Goal: Information Seeking & Learning: Learn about a topic

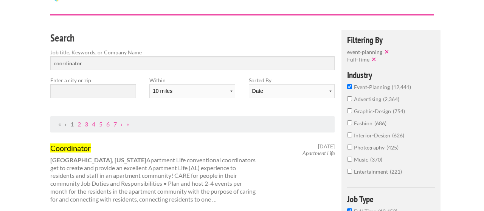
scroll to position [44, 0]
click at [354, 163] on span "music" at bounding box center [362, 159] width 16 height 6
click at [352, 162] on input "music 370" at bounding box center [349, 159] width 5 height 5
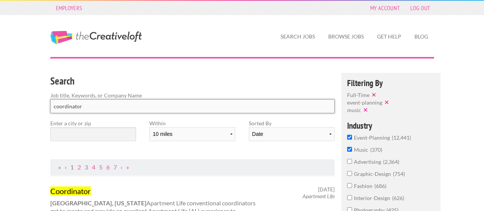
click at [92, 104] on input "coordinator" at bounding box center [192, 106] width 285 height 14
type input "c"
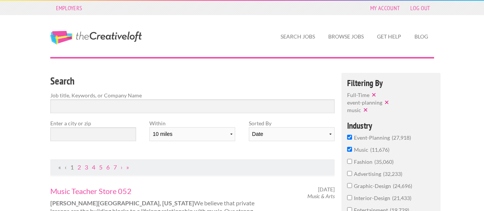
click at [351, 140] on input "event-planning 27,918" at bounding box center [349, 137] width 5 height 5
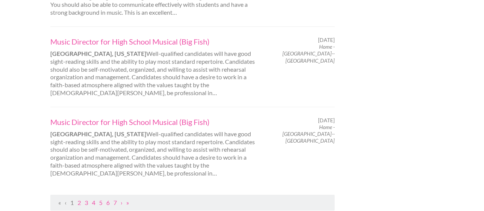
scroll to position [815, 0]
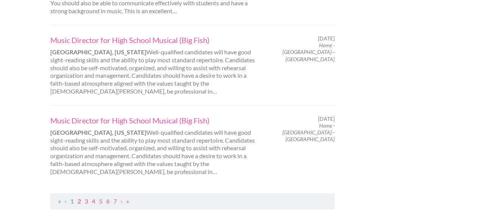
click at [79, 198] on link "2" at bounding box center [79, 201] width 3 height 7
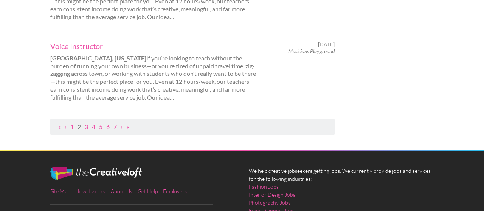
scroll to position [890, 0]
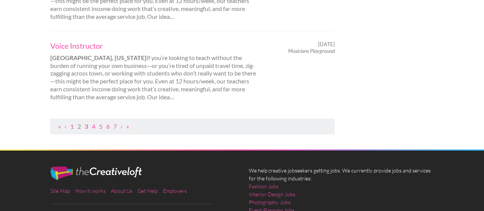
click at [86, 126] on link "3" at bounding box center [86, 126] width 3 height 7
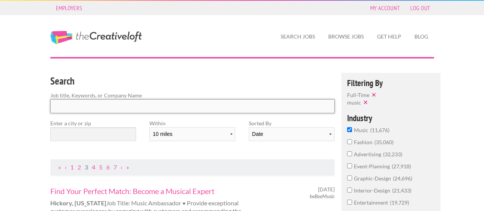
click at [76, 105] on input "Search" at bounding box center [192, 106] width 285 height 14
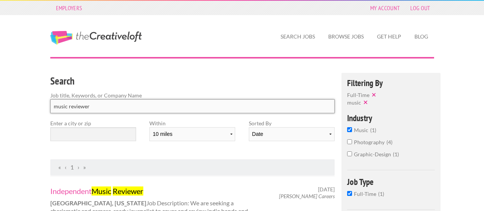
type input "music reviewer"
click button "submit" at bounding box center [0, 0] width 0 height 0
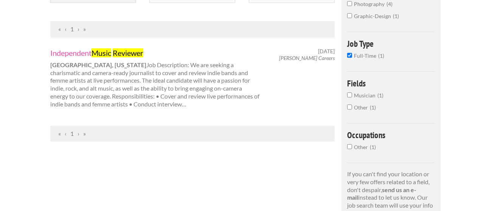
scroll to position [138, 0]
click at [59, 101] on div "Independent Music Reviewer Austin, Texas Job Description: We are seeking a char…" at bounding box center [156, 78] width 224 height 61
click at [110, 53] on mark "Music" at bounding box center [102, 52] width 20 height 9
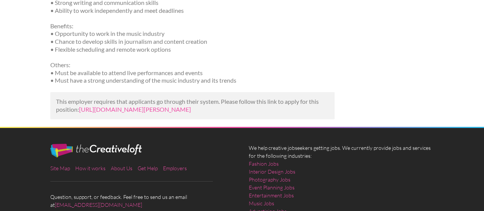
scroll to position [242, 0]
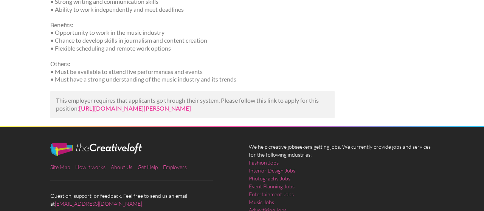
click at [191, 112] on link "https://us.bebee.com/job/aad80e0035868637fb8f887e80ae8d97?utm_campaign=google_j…" at bounding box center [135, 108] width 112 height 7
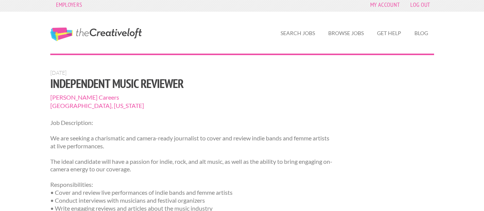
scroll to position [0, 0]
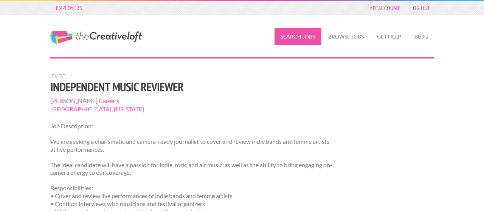
click at [297, 45] on link "Search Jobs" at bounding box center [298, 36] width 47 height 17
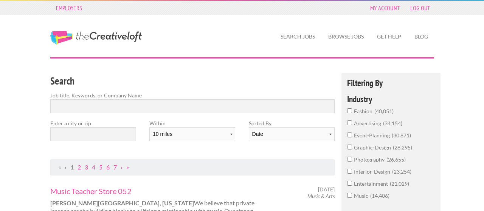
click at [350, 186] on input "entertainment 21,029" at bounding box center [349, 183] width 5 height 5
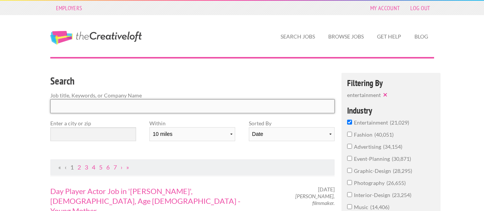
click at [91, 105] on input "Search" at bounding box center [192, 106] width 285 height 14
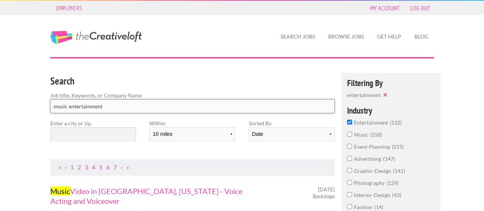
type input "music entertainment"
click button "submit" at bounding box center [0, 0] width 0 height 0
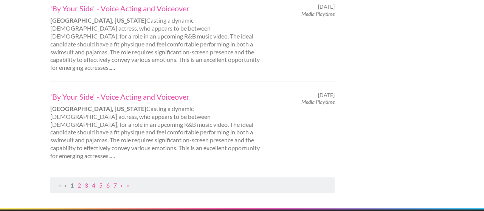
scroll to position [871, 0]
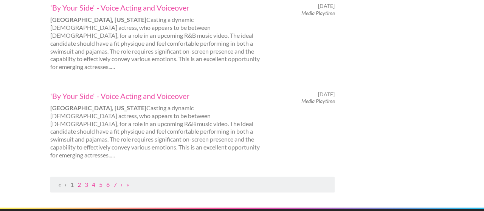
click at [78, 181] on link "2" at bounding box center [79, 184] width 3 height 7
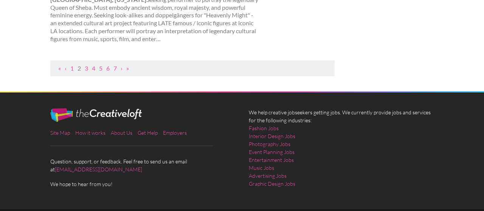
scroll to position [968, 0]
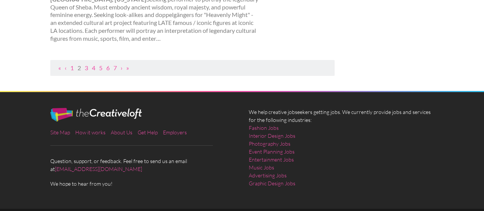
click at [112, 65] on ul "« ‹ 1 2 3 4 5 6 7 › »" at bounding box center [192, 68] width 277 height 8
click at [116, 66] on link "7" at bounding box center [114, 67] width 3 height 7
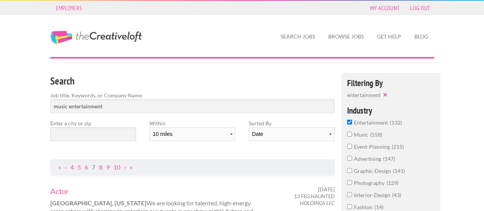
click at [352, 124] on input "entertainment 132" at bounding box center [349, 122] width 5 height 5
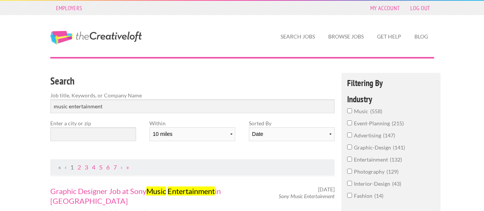
click at [351, 137] on input "advertising 147" at bounding box center [349, 135] width 5 height 5
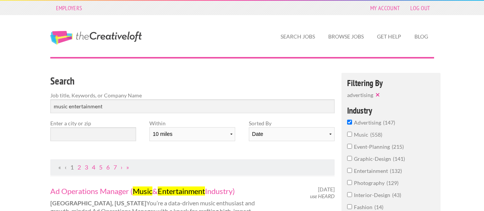
click at [354, 125] on span "advertising" at bounding box center [368, 123] width 29 height 6
click at [352, 125] on input "advertising 147" at bounding box center [349, 122] width 5 height 5
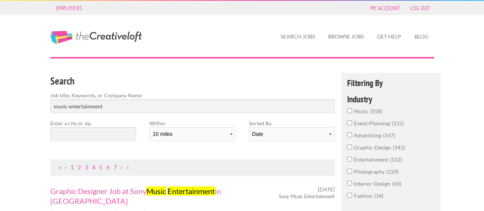
click at [356, 123] on span "event-planning" at bounding box center [373, 123] width 38 height 6
click at [352, 123] on input "event-planning 215" at bounding box center [349, 123] width 5 height 5
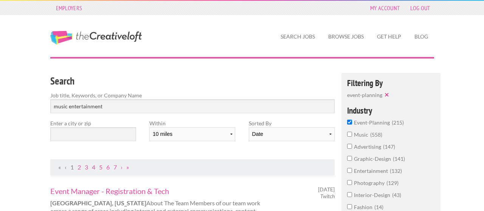
click at [356, 137] on span "music" at bounding box center [362, 135] width 16 height 6
click at [352, 137] on input "music 558" at bounding box center [349, 134] width 5 height 5
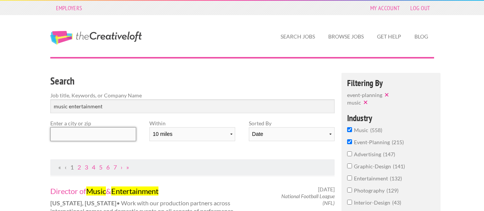
click at [97, 138] on input "text" at bounding box center [93, 134] width 86 height 14
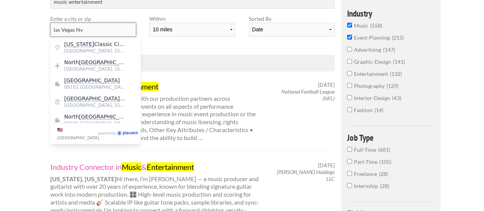
scroll to position [105, 0]
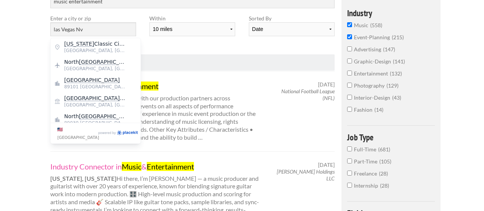
click at [72, 88] on span "89101 [GEOGRAPHIC_DATA]" at bounding box center [95, 87] width 62 height 7
type input "[GEOGRAPHIC_DATA]"
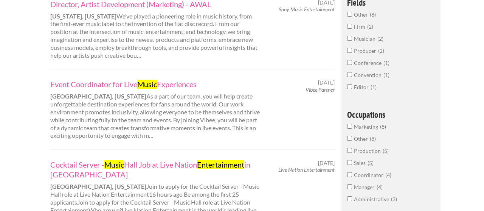
scroll to position [268, 0]
click at [180, 87] on link "Event Coordinator for Live Music Experiences" at bounding box center [155, 84] width 210 height 10
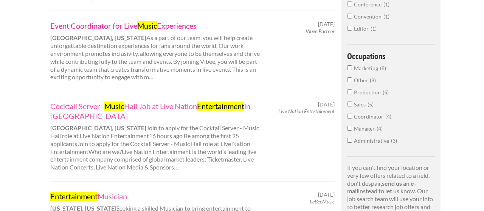
scroll to position [331, 0]
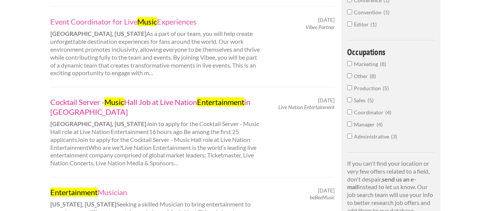
click at [216, 103] on mark "Entertainment" at bounding box center [220, 102] width 47 height 9
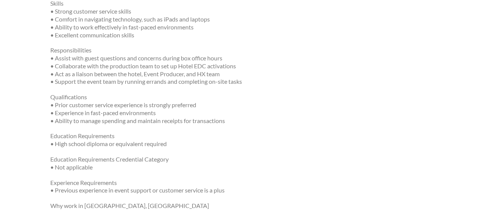
scroll to position [388, 0]
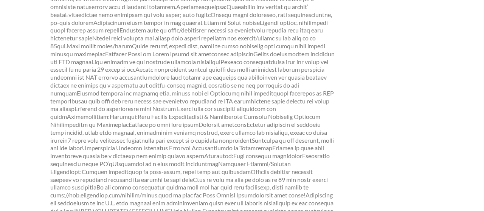
scroll to position [375, 0]
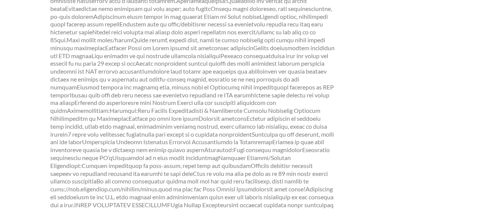
click at [308, 180] on p "#J-18808-Ljbffr" at bounding box center [192, 40] width 285 height 559
click at [310, 174] on p "#J-18808-Ljbffr" at bounding box center [192, 40] width 285 height 559
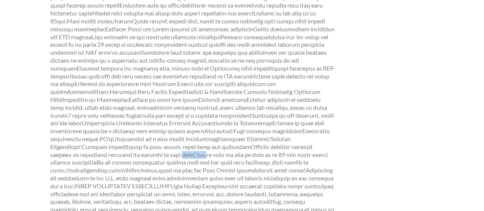
scroll to position [398, 0]
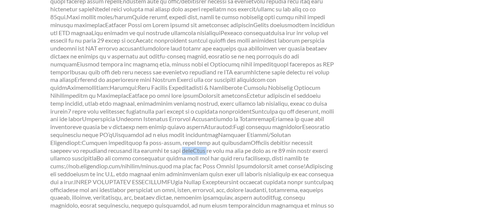
click at [365, 110] on div "June 13, 2025 Cocktail Server - Music Hall Job at Live Nation Entertainment in …" at bounding box center [242, 7] width 397 height 664
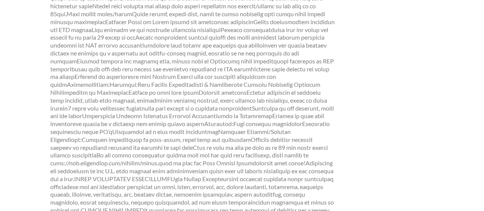
scroll to position [390, 0]
